Goal: Contribute content

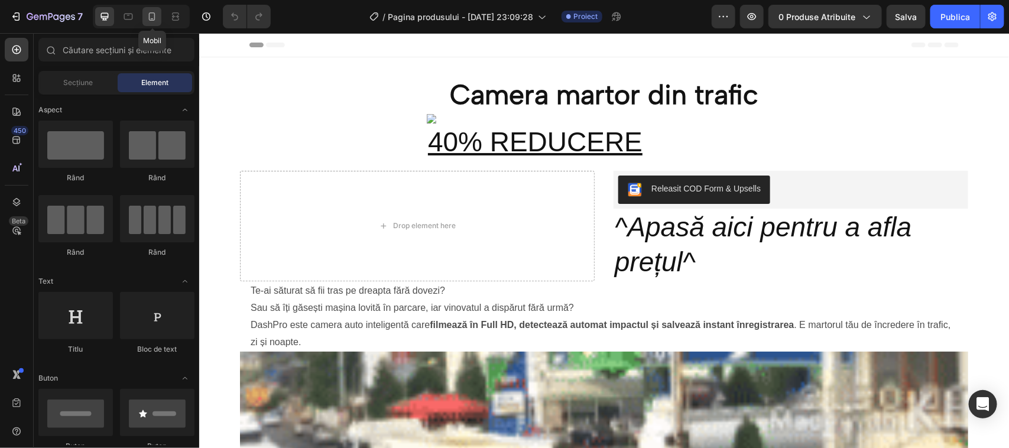
click at [150, 16] on icon at bounding box center [152, 16] width 7 height 8
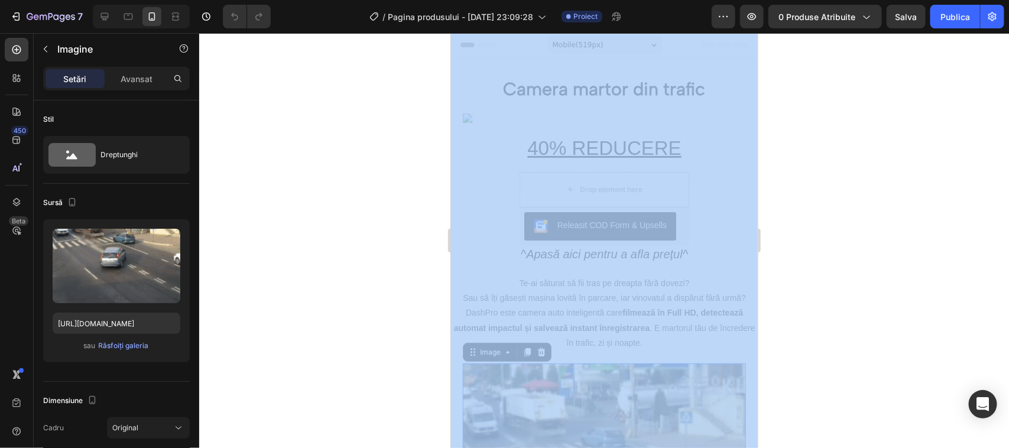
drag, startPoint x: 694, startPoint y: 443, endPoint x: 1335, endPoint y: 102, distance: 726.5
click at [791, 225] on div at bounding box center [604, 240] width 810 height 415
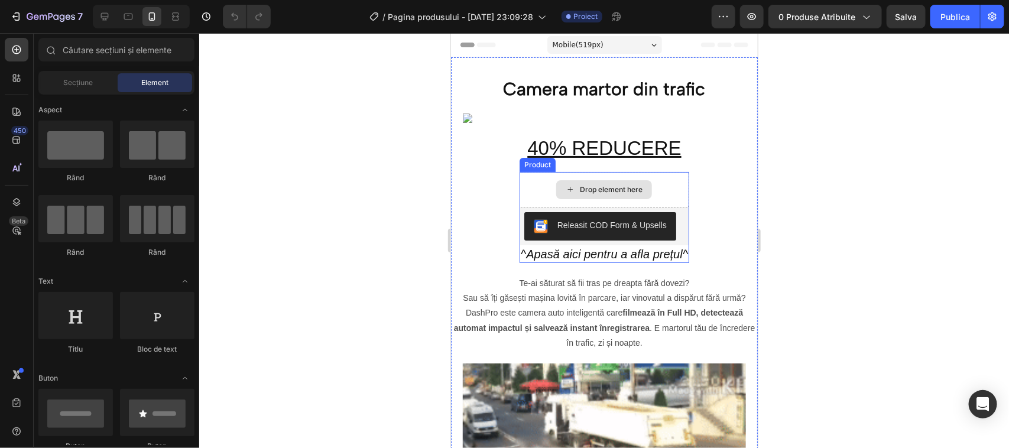
click at [596, 187] on div "Drop element here" at bounding box center [610, 188] width 63 height 9
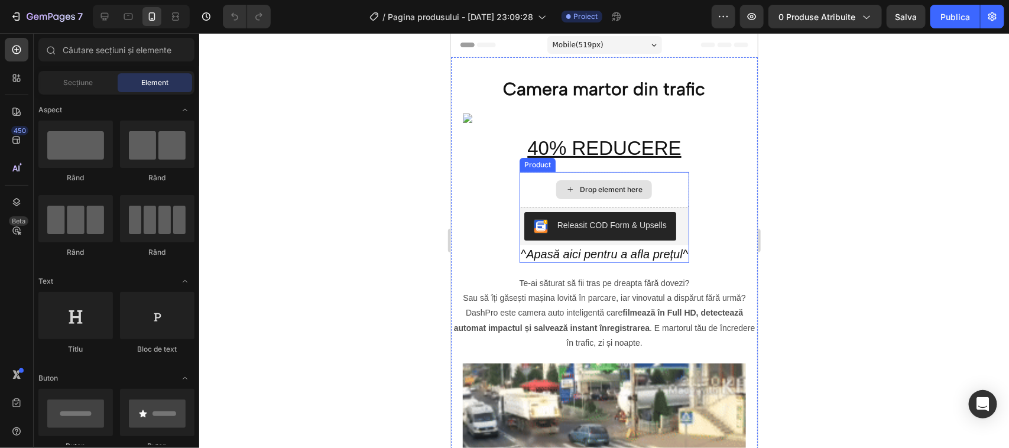
click at [569, 187] on div "Drop element here" at bounding box center [604, 189] width 96 height 19
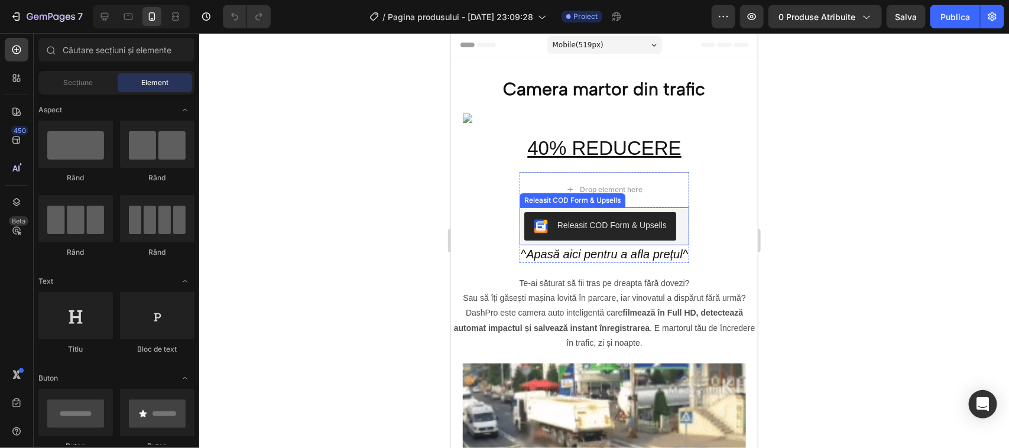
click at [565, 202] on div "Releasit COD Form & Upsells" at bounding box center [572, 200] width 106 height 14
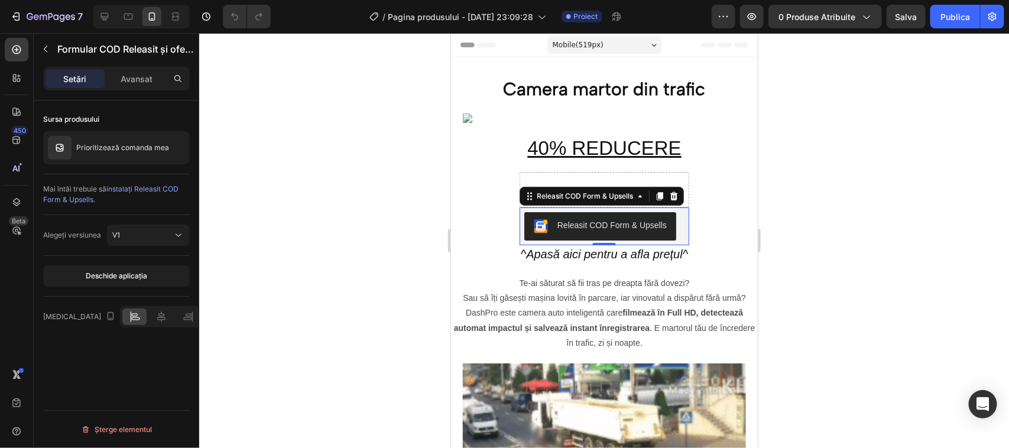
click at [624, 223] on div "Releasit COD Form & Upsells" at bounding box center [611, 225] width 109 height 12
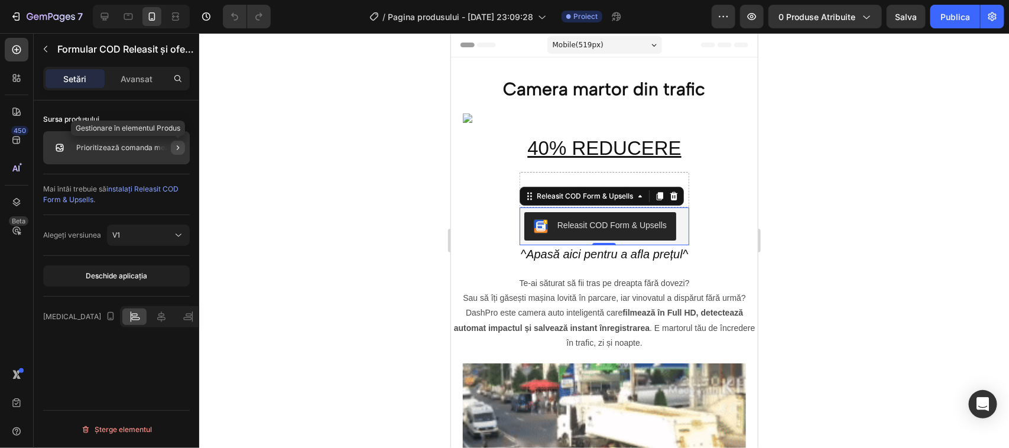
click at [176, 148] on icon "button" at bounding box center [177, 147] width 9 height 9
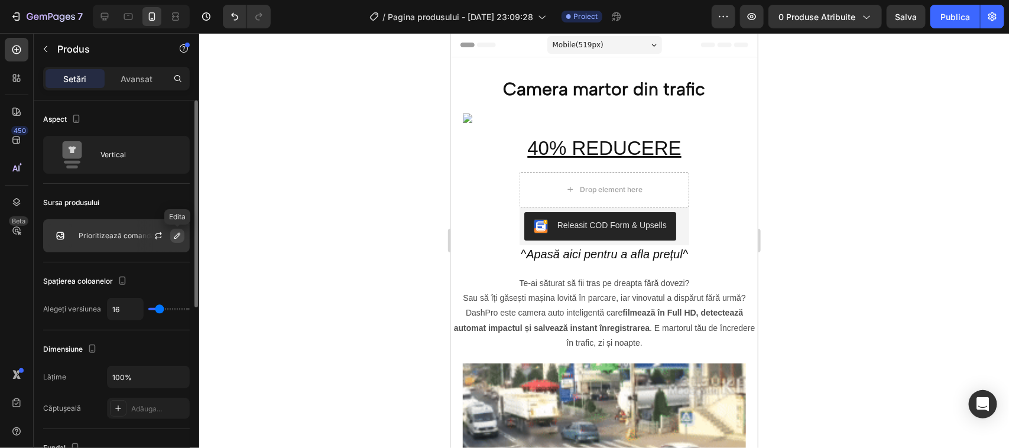
click at [179, 234] on icon "button" at bounding box center [177, 236] width 6 height 6
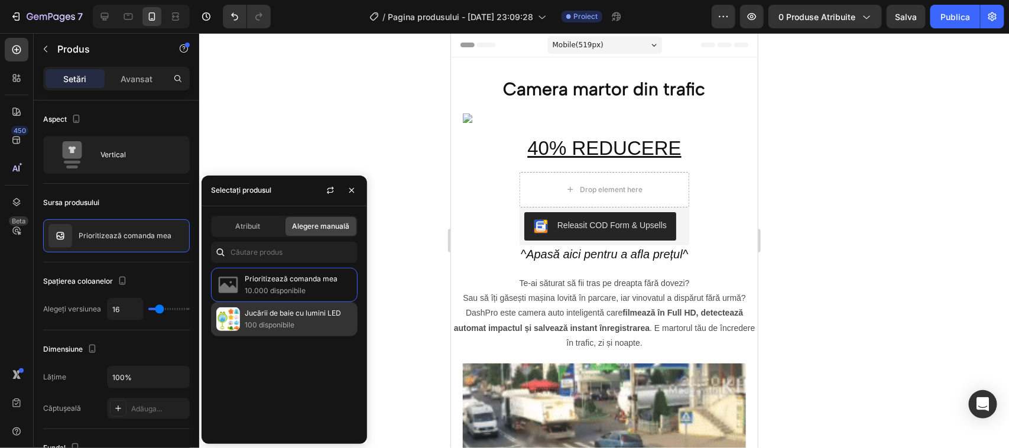
click at [258, 318] on p "Jucării de baie cu lumini LED" at bounding box center [299, 313] width 108 height 12
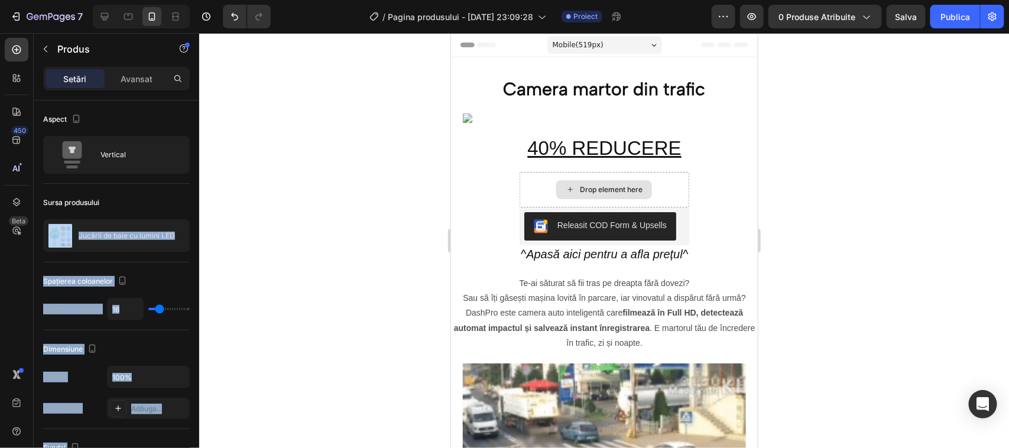
drag, startPoint x: 523, startPoint y: 267, endPoint x: 575, endPoint y: 184, distance: 97.6
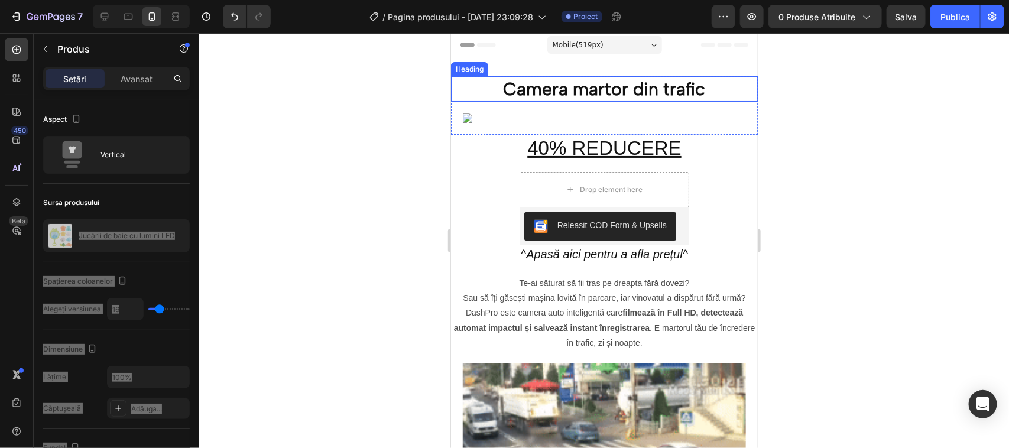
click at [533, 86] on h2 "Camera martor din trafic" at bounding box center [603, 88] width 307 height 25
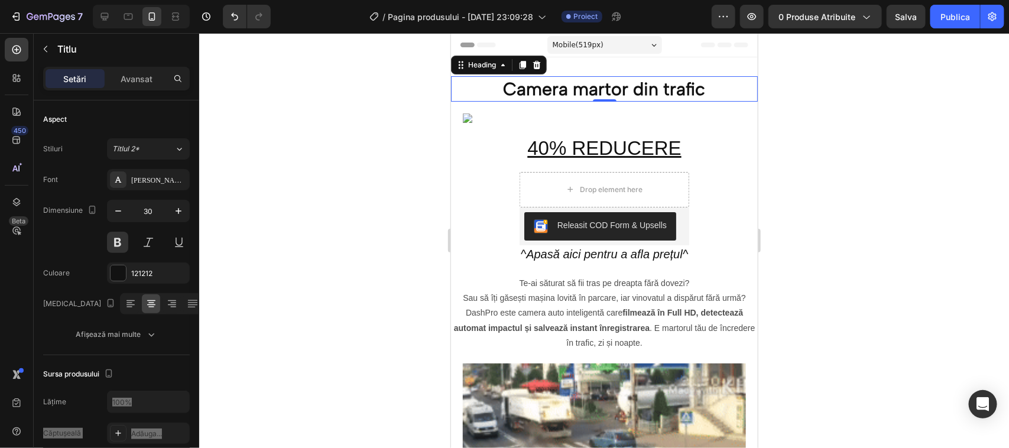
click at [549, 87] on h2 "Camera martor din trafic" at bounding box center [603, 88] width 307 height 25
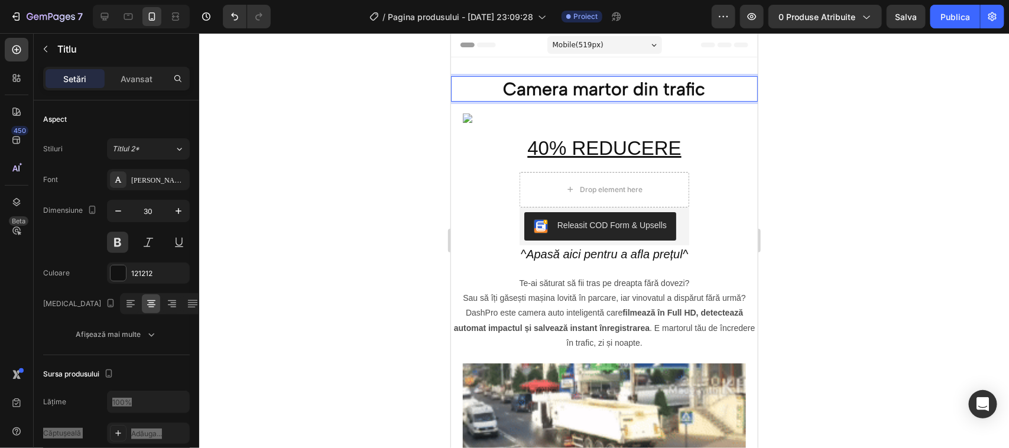
click at [699, 84] on p "Camera martor din trafic" at bounding box center [604, 88] width 304 height 23
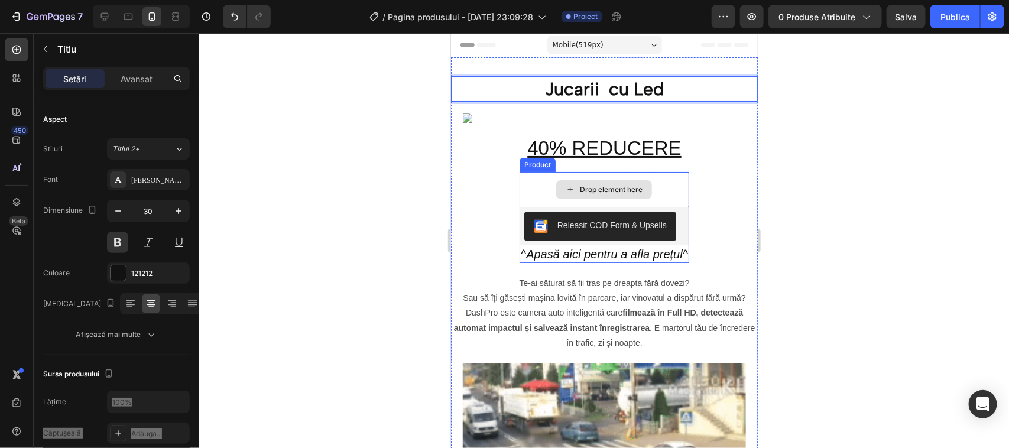
click at [589, 187] on div "Drop element here" at bounding box center [610, 188] width 63 height 9
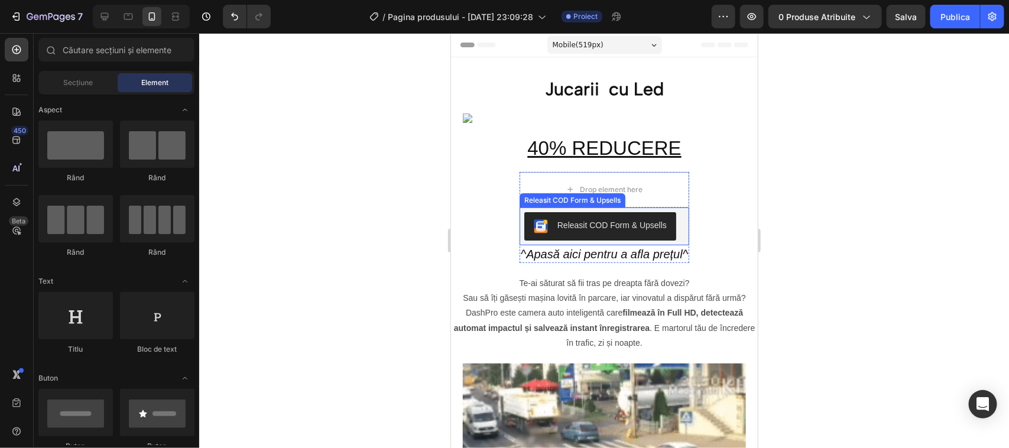
click at [591, 223] on div "Releasit COD Form & Upsells" at bounding box center [611, 225] width 109 height 12
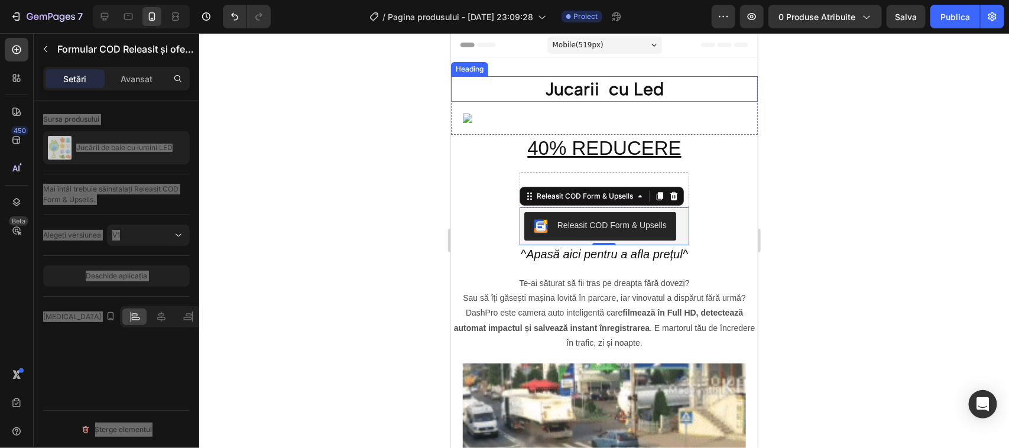
click at [600, 83] on p "Jucarii cu Led" at bounding box center [604, 88] width 304 height 23
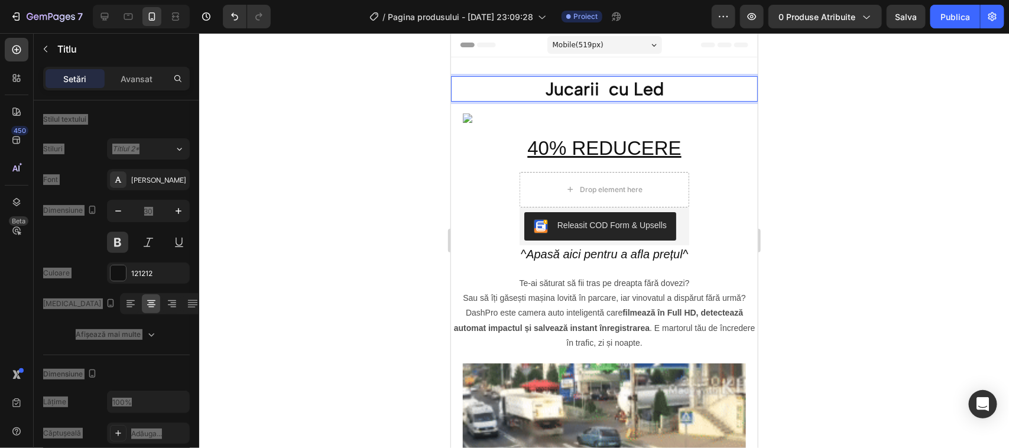
click at [595, 89] on p "Jucarii cu Led" at bounding box center [604, 88] width 304 height 23
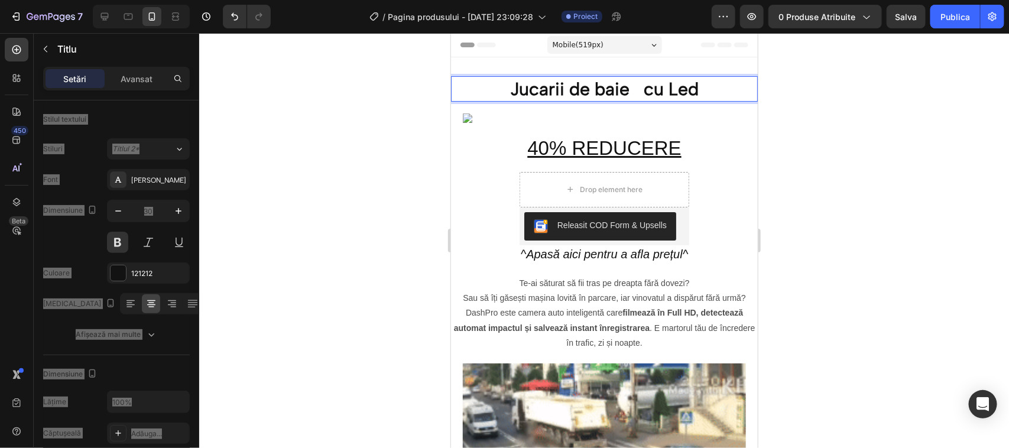
click at [635, 92] on p "Jucarii de baie cu Led" at bounding box center [604, 88] width 304 height 23
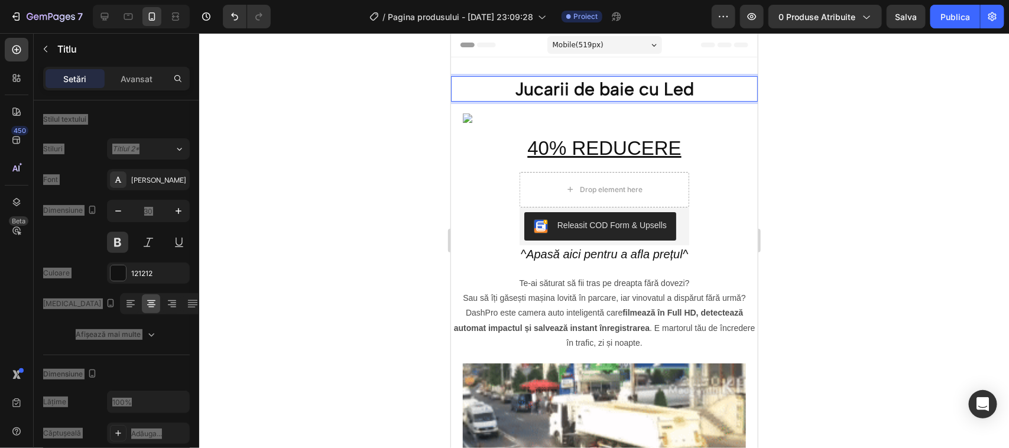
click at [688, 93] on p "Jucarii de baie cu Led" at bounding box center [604, 88] width 304 height 23
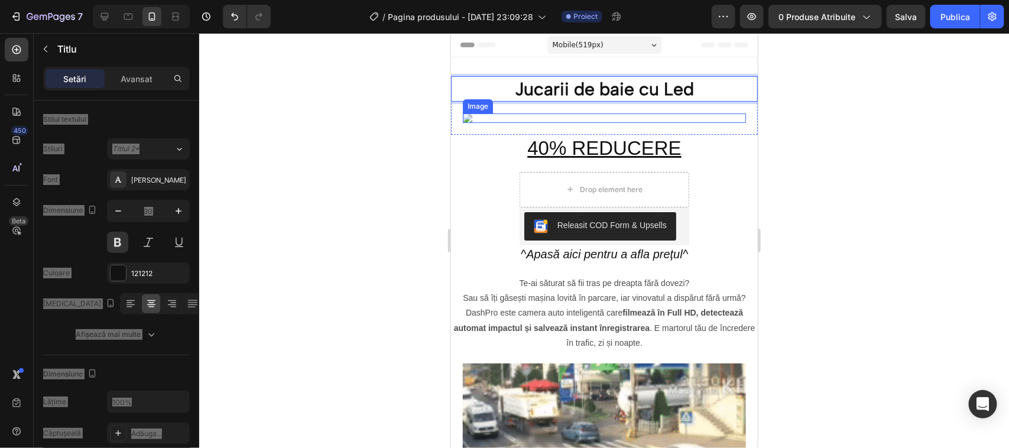
click at [624, 119] on img at bounding box center [603, 117] width 283 height 9
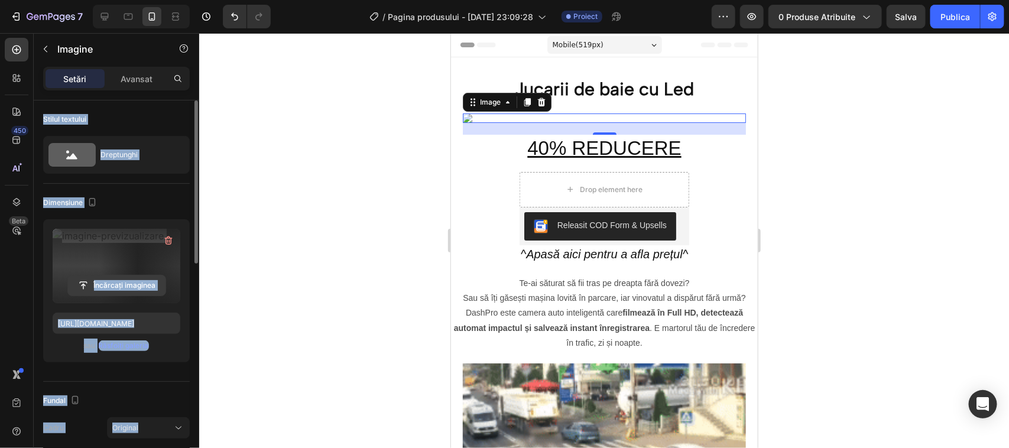
click at [110, 285] on input "file" at bounding box center [117, 285] width 98 height 20
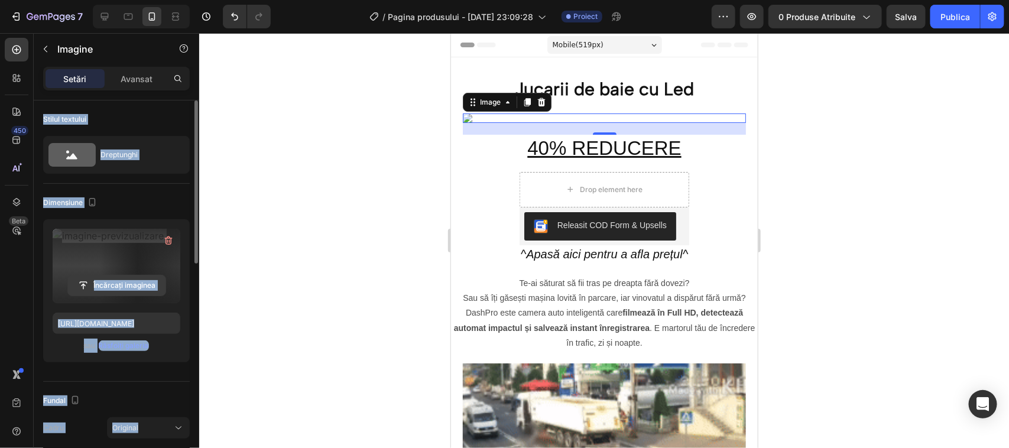
type input "C:\fakepath\S5c311753ac9f46d1bb4a73dd5ae7e2f2N.jpg_640x640q75.jpg_ (1).avif"
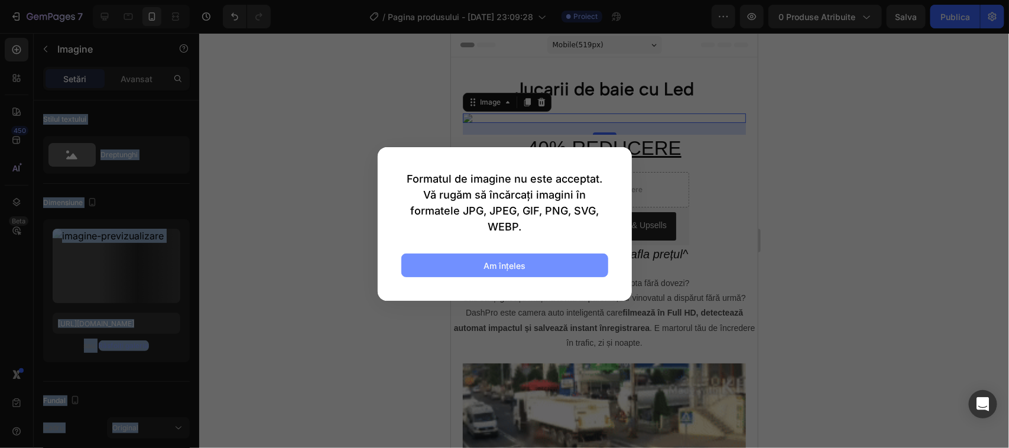
click at [511, 264] on font "Am înţeles" at bounding box center [505, 266] width 42 height 10
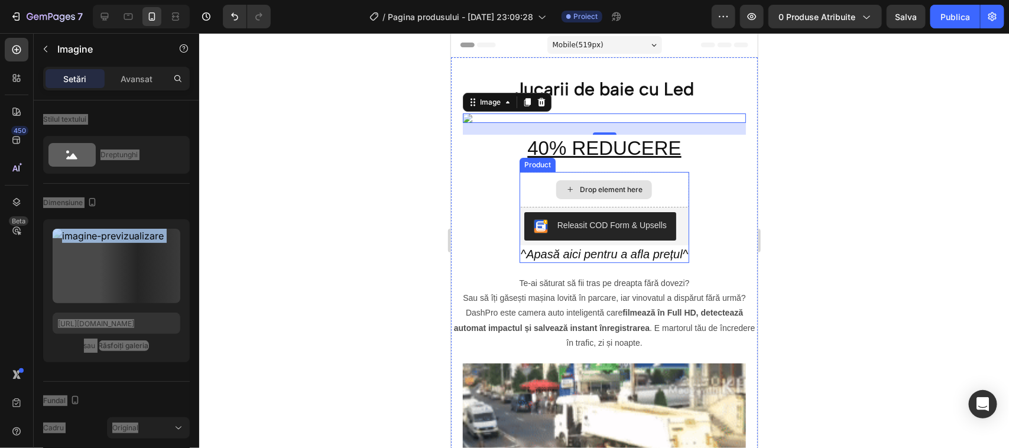
click at [568, 189] on icon at bounding box center [570, 189] width 5 height 5
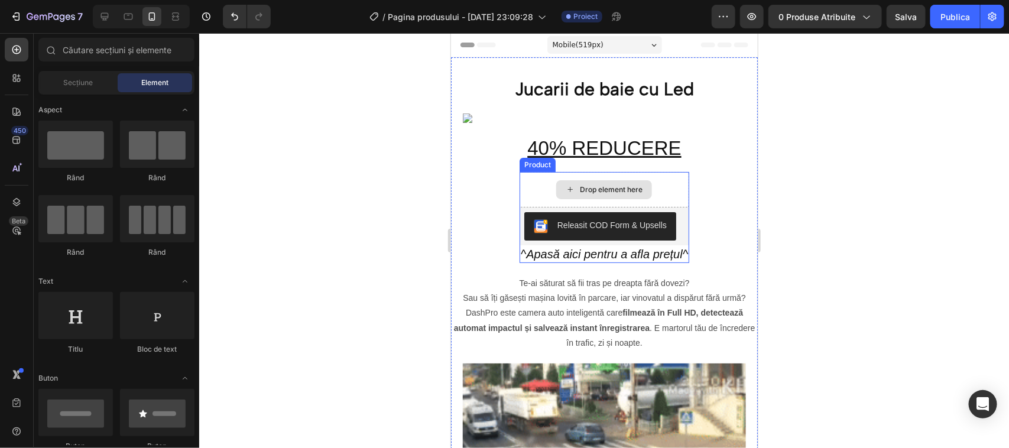
click at [565, 189] on icon at bounding box center [569, 189] width 9 height 10
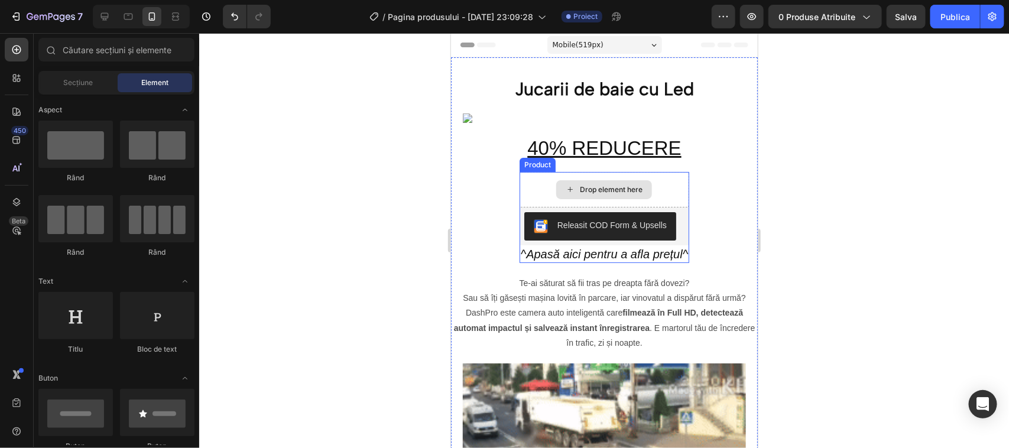
click at [600, 187] on div "Drop element here" at bounding box center [610, 188] width 63 height 9
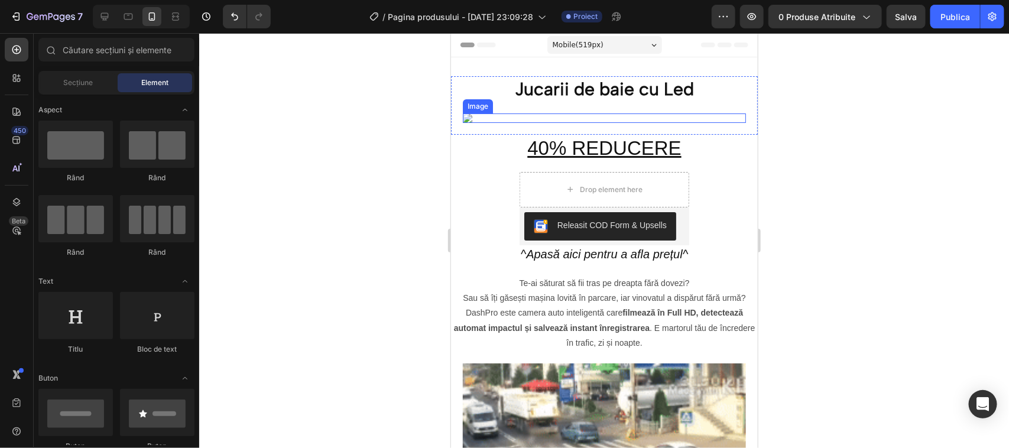
click at [593, 115] on img at bounding box center [603, 117] width 283 height 9
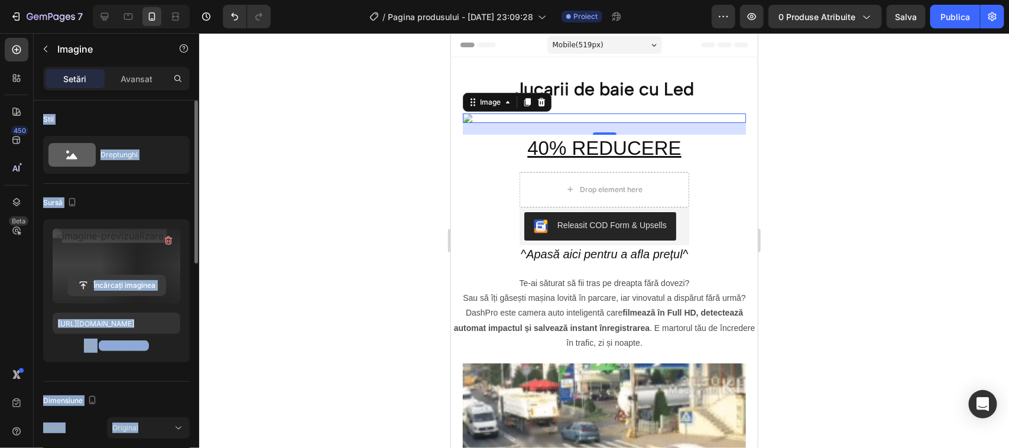
click at [83, 284] on input "file" at bounding box center [117, 285] width 98 height 20
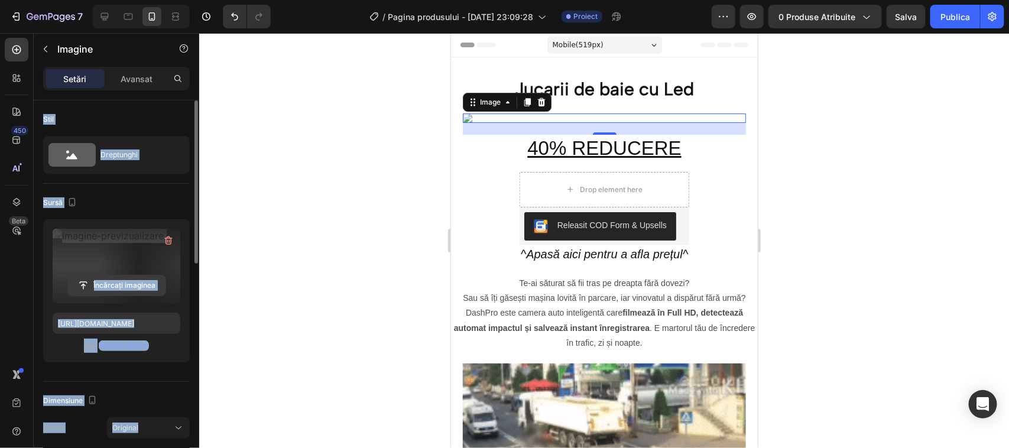
type input "C:\fakepath\S5c311753ac9f46d1bb4a73dd5ae7e2f2N.jpg_640x640q75.jpg_ (1).avif"
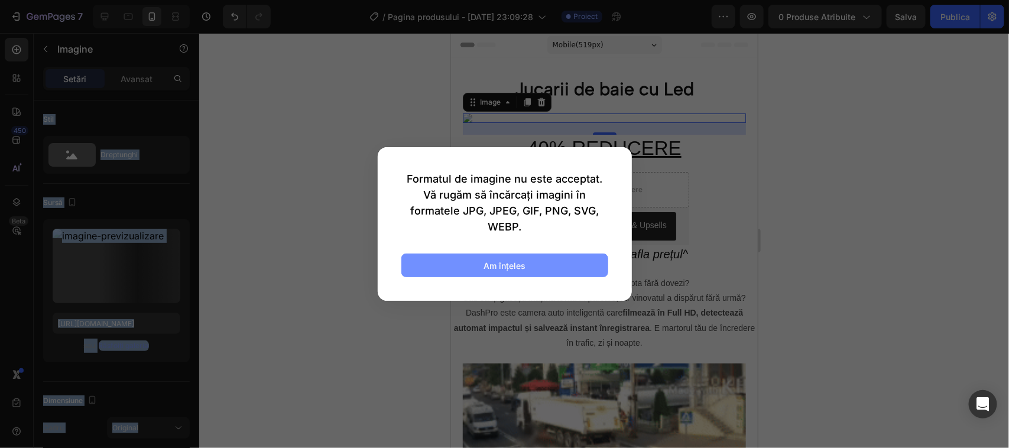
click at [500, 261] on font "Am înţeles" at bounding box center [505, 266] width 42 height 10
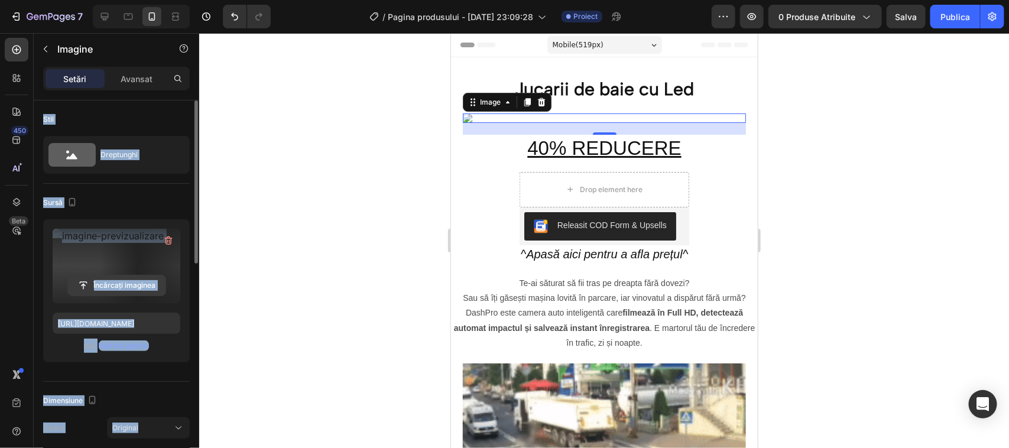
click at [110, 284] on input "file" at bounding box center [117, 285] width 98 height 20
click at [83, 286] on input "file" at bounding box center [117, 285] width 98 height 20
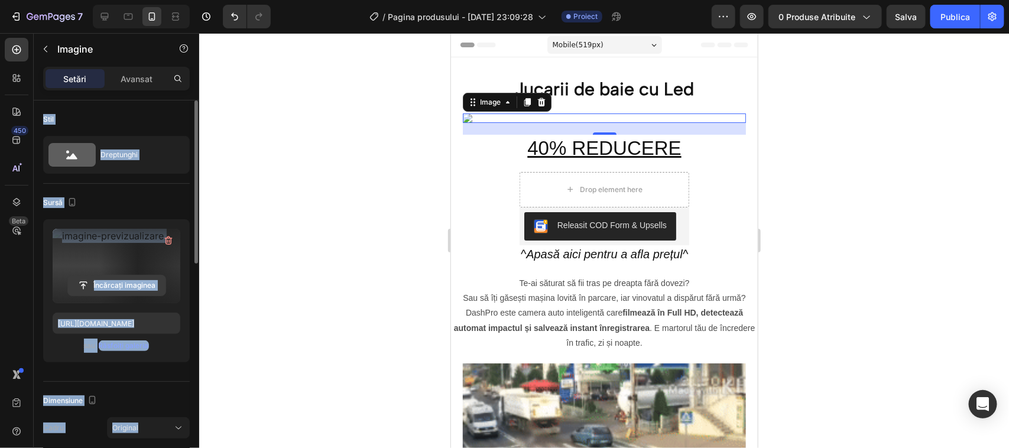
click at [111, 284] on input "file" at bounding box center [117, 285] width 98 height 20
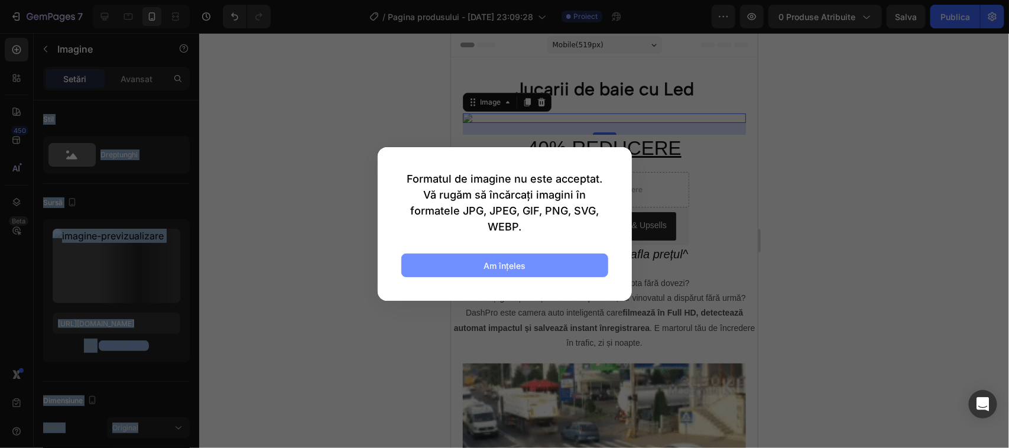
click at [497, 263] on font "Am înţeles" at bounding box center [505, 266] width 42 height 10
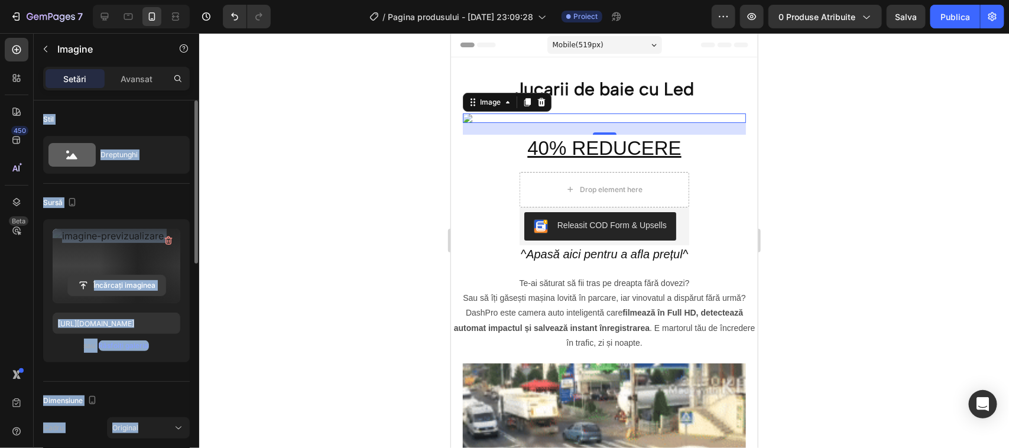
click at [95, 286] on input "file" at bounding box center [117, 285] width 98 height 20
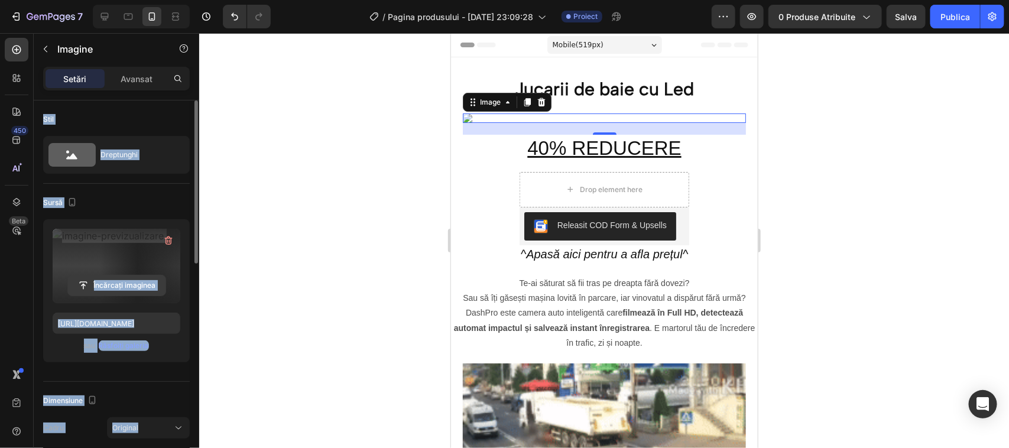
type input "C:\fakepath\H354cf46cb7f14173a3c9ad210c5c6a11Z.avif"
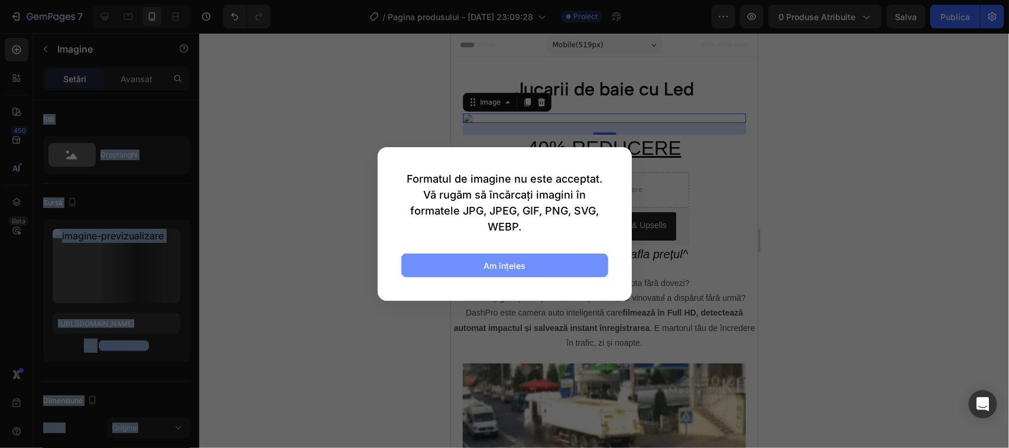
click at [495, 263] on font "Am înţeles" at bounding box center [505, 266] width 42 height 10
